Goal: Task Accomplishment & Management: Manage account settings

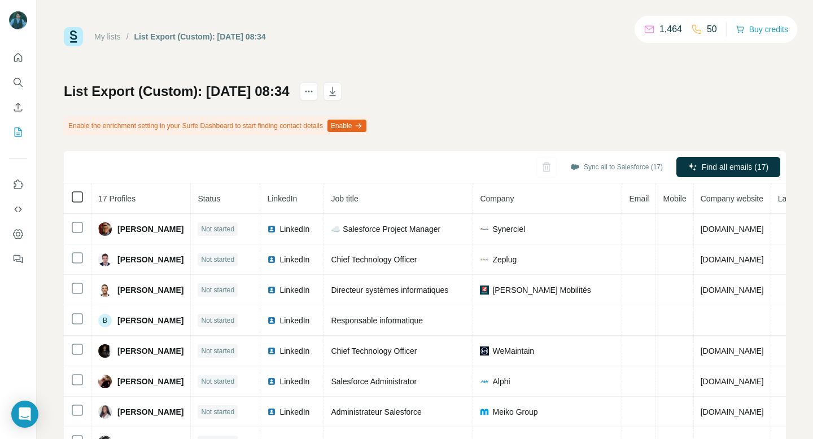
click at [76, 203] on icon at bounding box center [78, 197] width 14 height 14
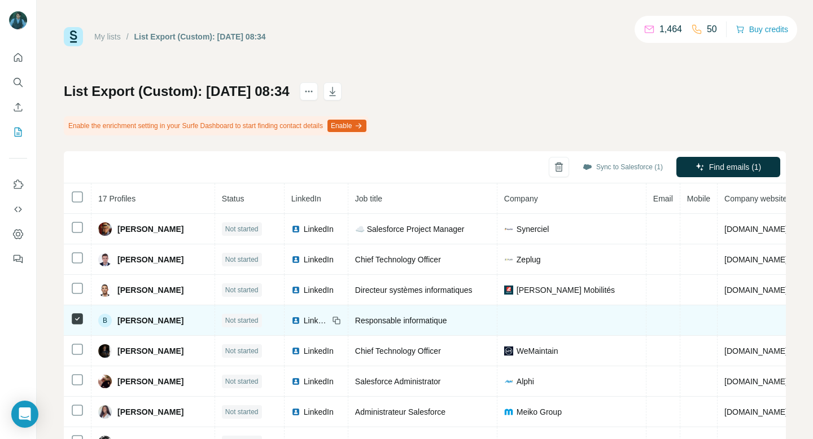
scroll to position [0, 94]
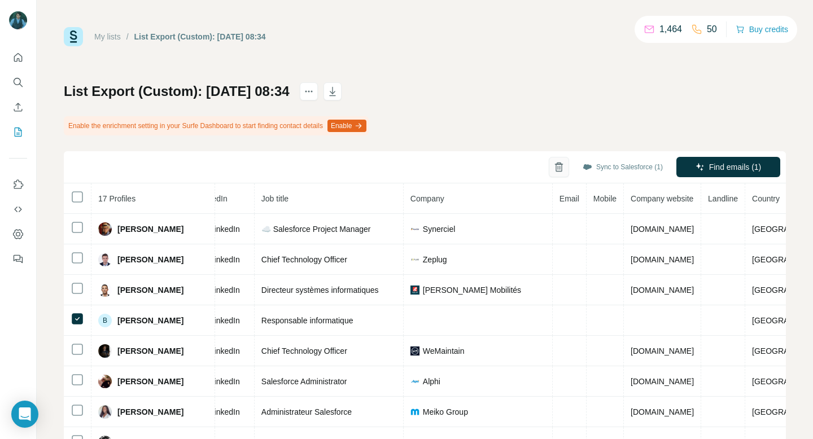
click at [555, 172] on icon "button" at bounding box center [558, 168] width 6 height 8
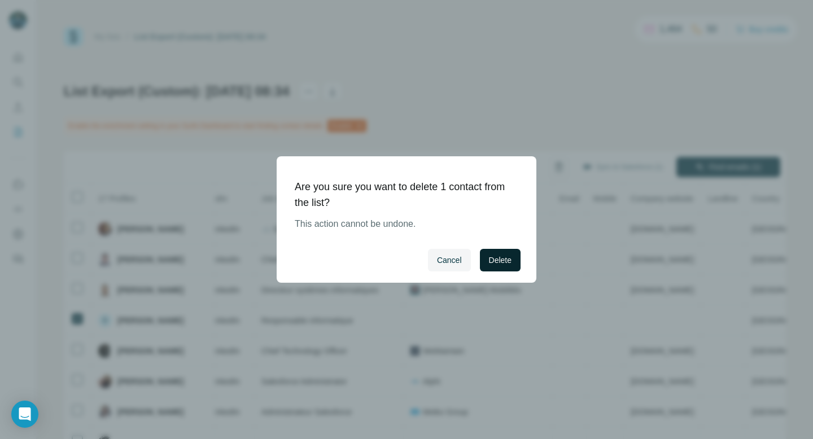
click at [505, 255] on span "Delete" at bounding box center [500, 260] width 23 height 11
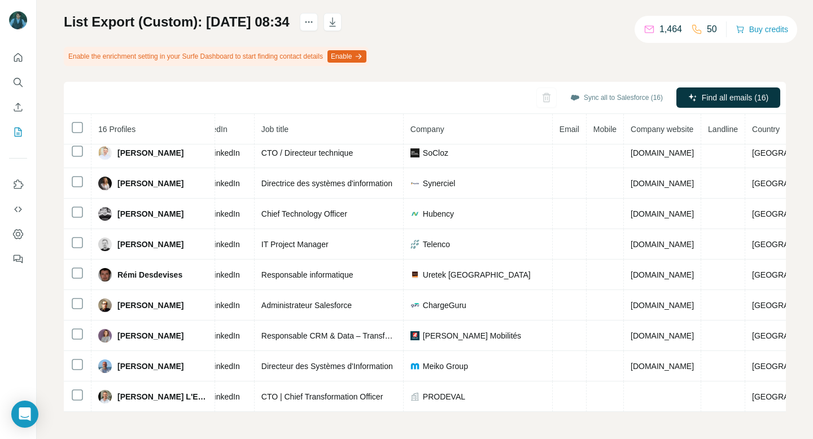
scroll to position [220, 0]
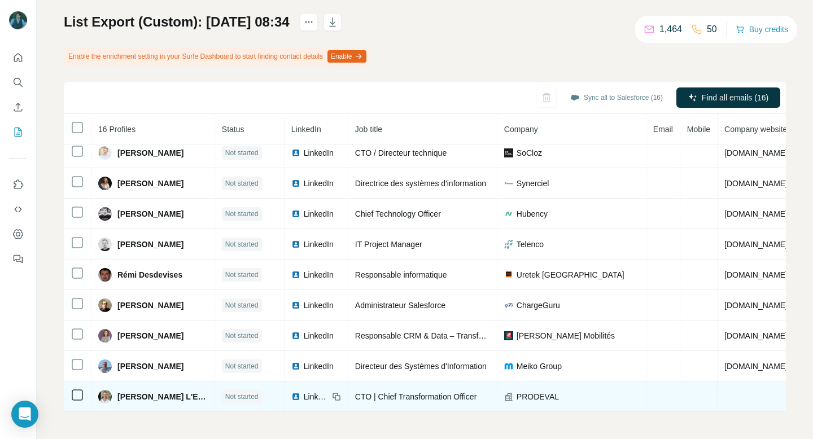
click at [528, 399] on span "PRODEVAL" at bounding box center [538, 396] width 42 height 11
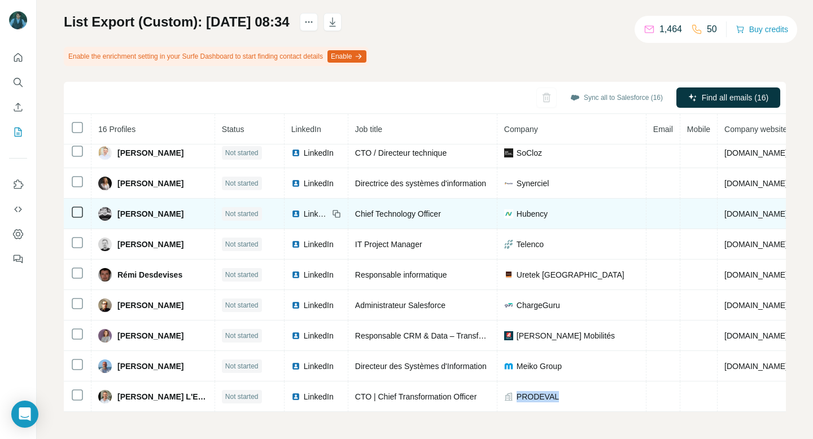
copy span "PRODEVAL"
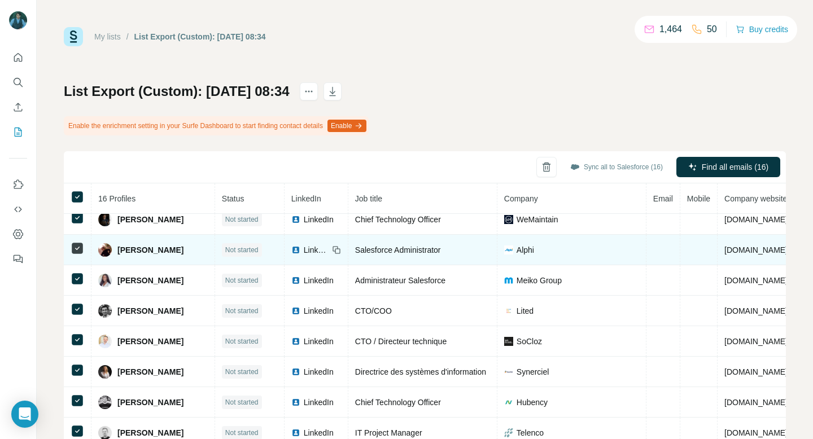
scroll to position [0, 0]
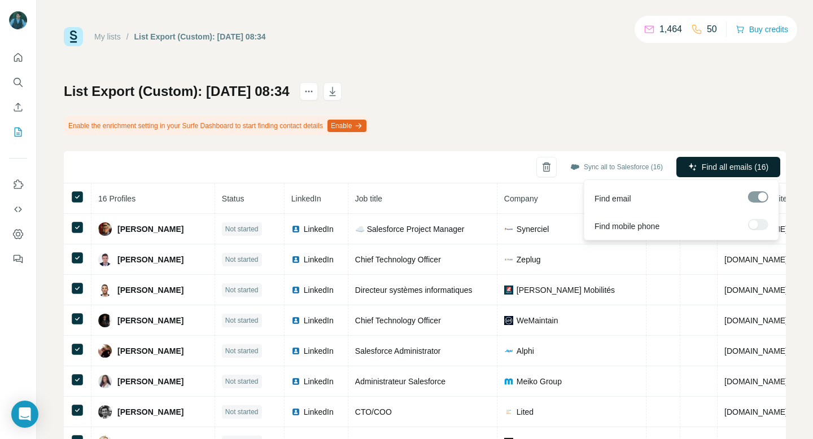
click at [702, 165] on span "Find all emails (16)" at bounding box center [735, 166] width 67 height 11
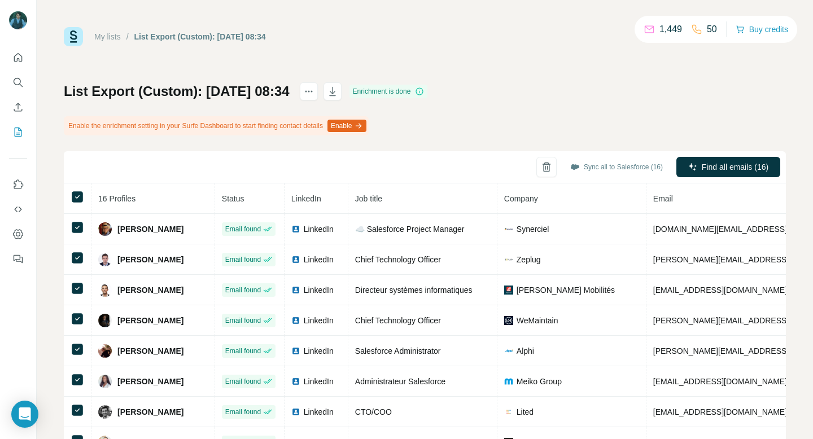
click at [657, 170] on button "Sync all to Salesforce (16)" at bounding box center [616, 167] width 108 height 17
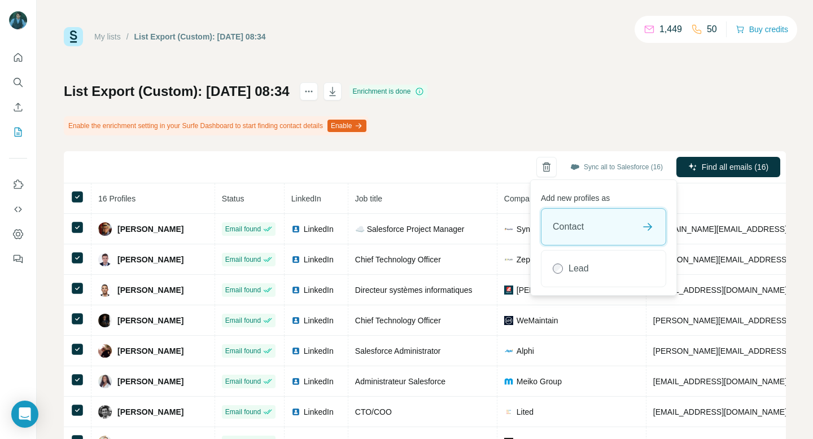
click at [628, 228] on div "Contact" at bounding box center [603, 227] width 124 height 36
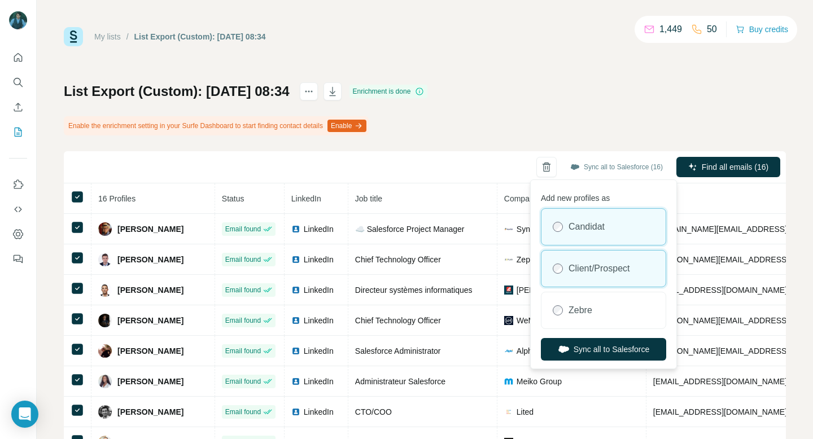
click at [605, 273] on label "Client/Prospect" at bounding box center [599, 269] width 62 height 14
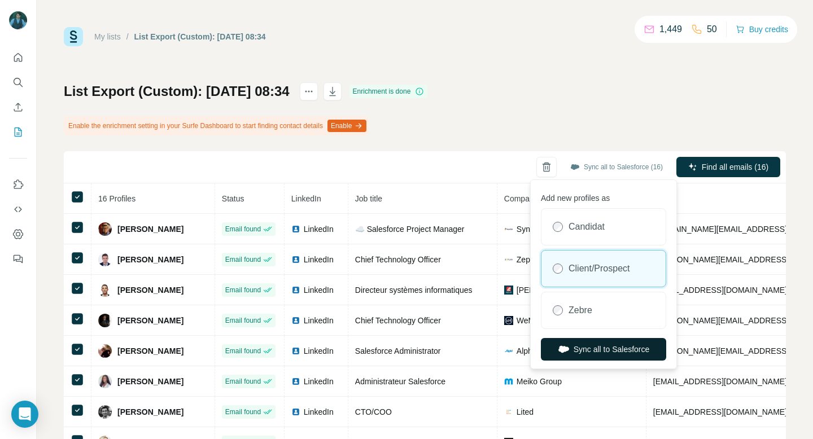
click at [592, 356] on button "Sync all to Salesforce" at bounding box center [603, 349] width 125 height 23
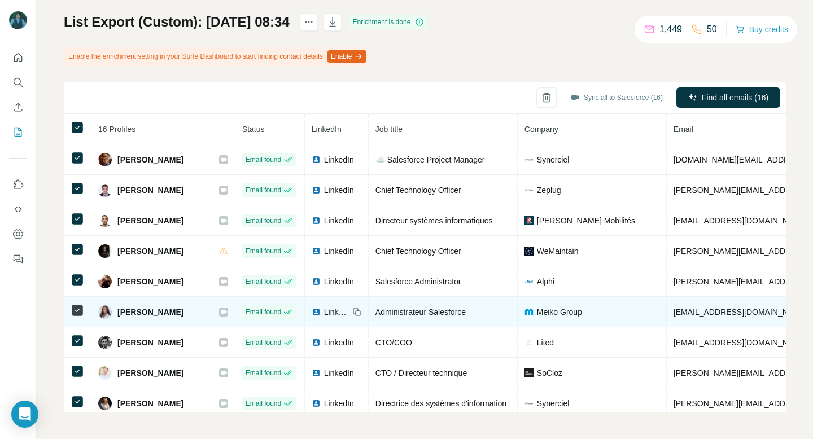
scroll to position [59, 0]
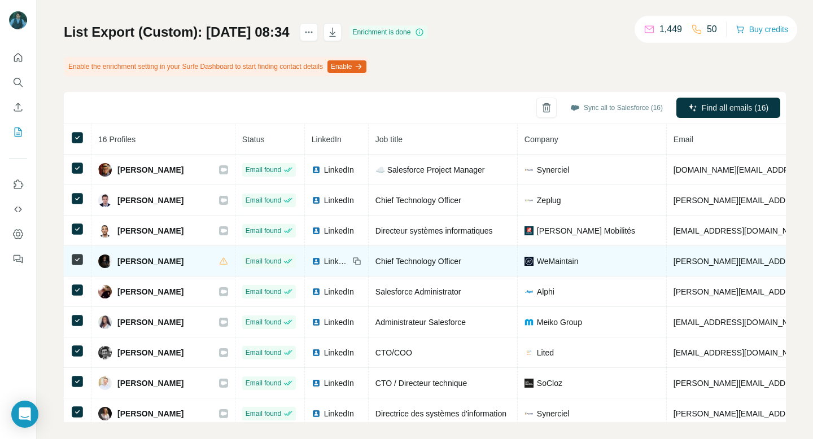
click at [161, 261] on div "[PERSON_NAME]" at bounding box center [163, 262] width 130 height 14
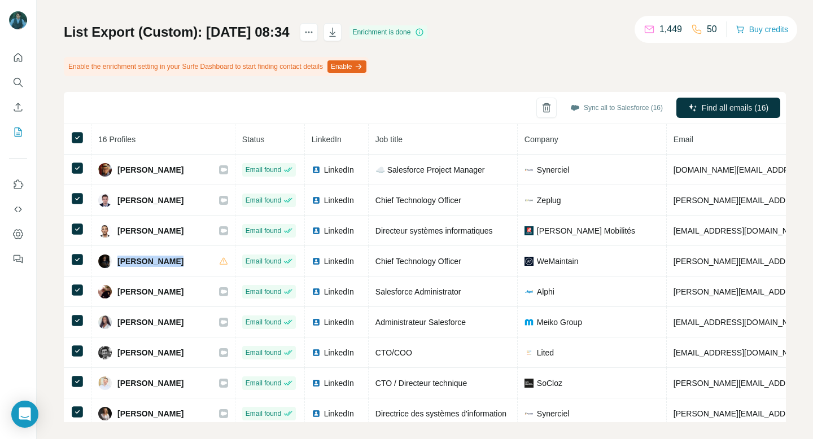
copy div "[PERSON_NAME]"
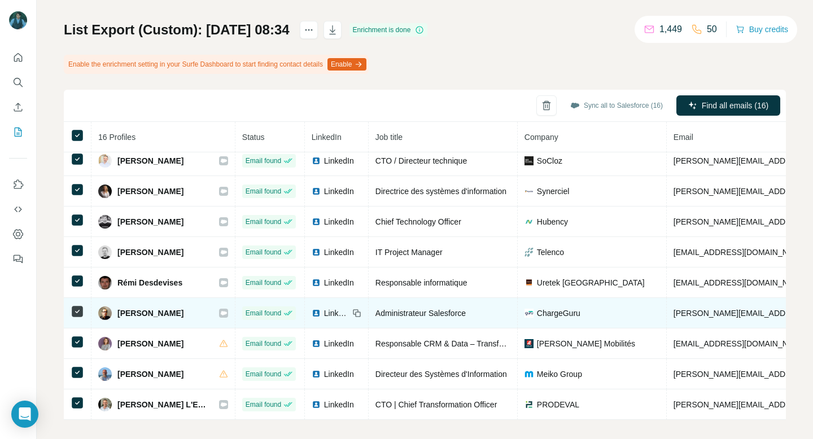
scroll to position [69, 0]
